Goal: Find specific page/section: Find specific page/section

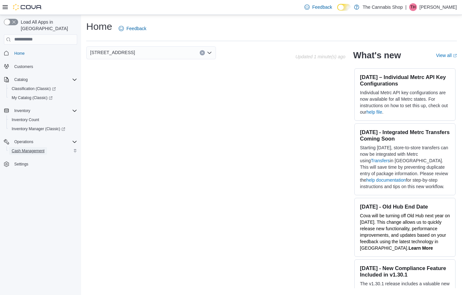
click at [37, 149] on span "Cash Management" at bounding box center [28, 151] width 33 height 5
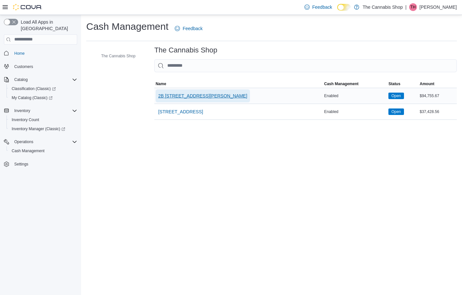
click at [199, 99] on span "2B [STREET_ADDRESS][PERSON_NAME]" at bounding box center [202, 96] width 89 height 6
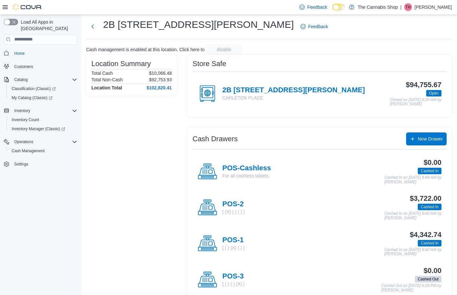
scroll to position [27, 0]
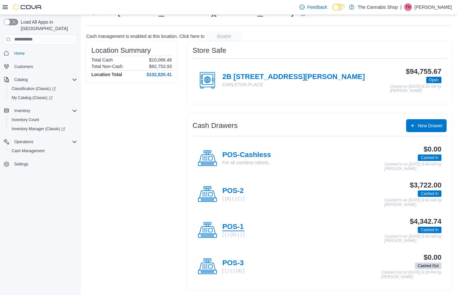
click at [233, 226] on h4 "POS-1" at bounding box center [234, 227] width 22 height 8
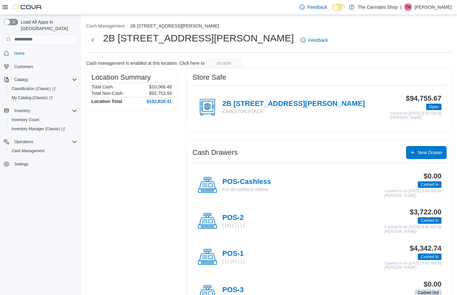
click at [225, 223] on p "[ (X) ( ) ( ) ]" at bounding box center [234, 226] width 22 height 6
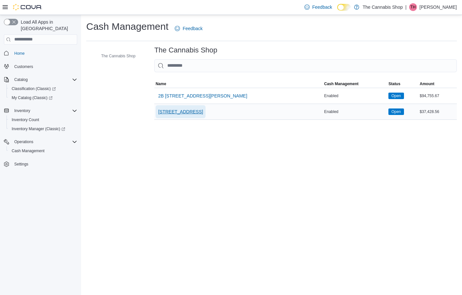
click at [172, 109] on span "[STREET_ADDRESS]" at bounding box center [180, 112] width 45 height 6
